Goal: Information Seeking & Learning: Learn about a topic

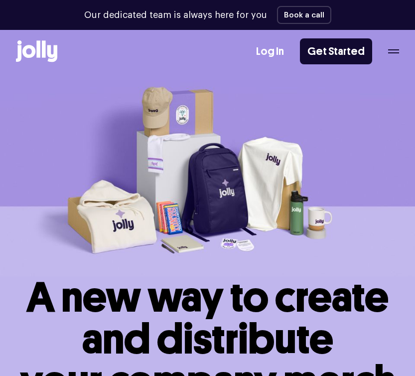
click at [391, 50] on icon "button" at bounding box center [393, 51] width 11 height 4
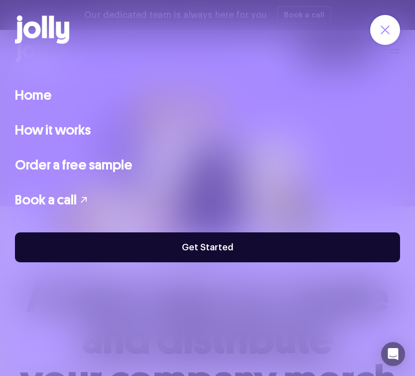
click at [31, 97] on link "Home" at bounding box center [33, 95] width 37 height 21
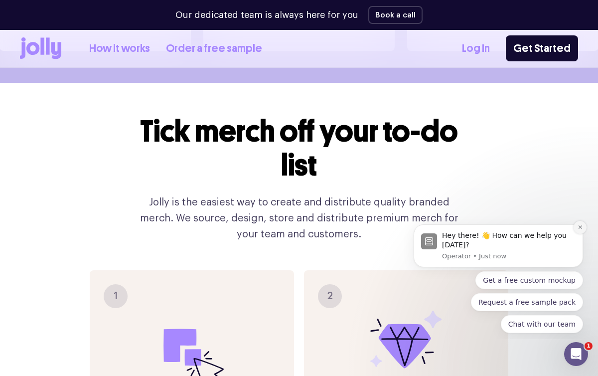
click at [415, 228] on button "Dismiss notification" at bounding box center [580, 227] width 13 height 13
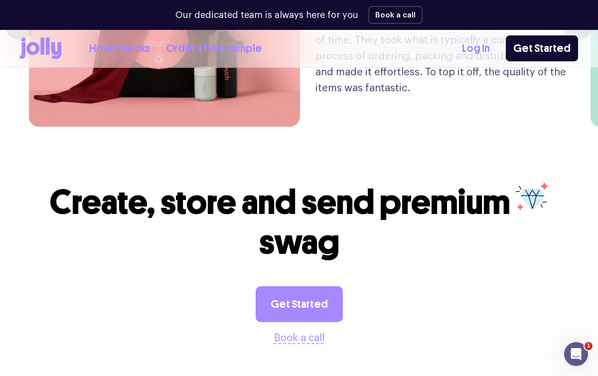
scroll to position [2385, 0]
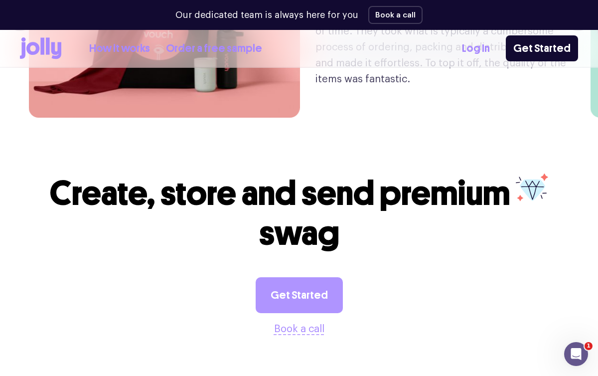
click at [324, 282] on link "Get Started" at bounding box center [299, 295] width 87 height 36
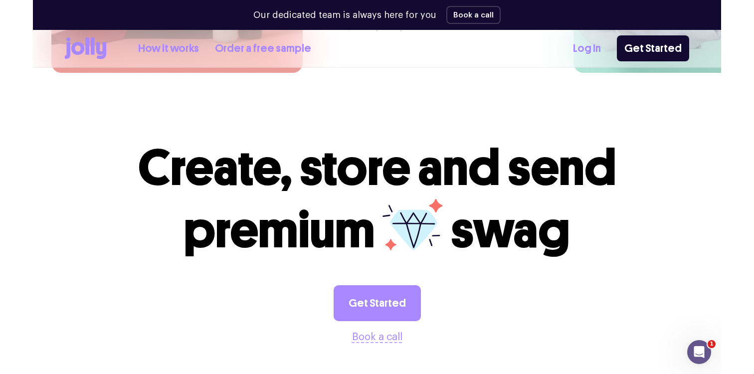
scroll to position [2553, 0]
